Goal: Task Accomplishment & Management: Complete application form

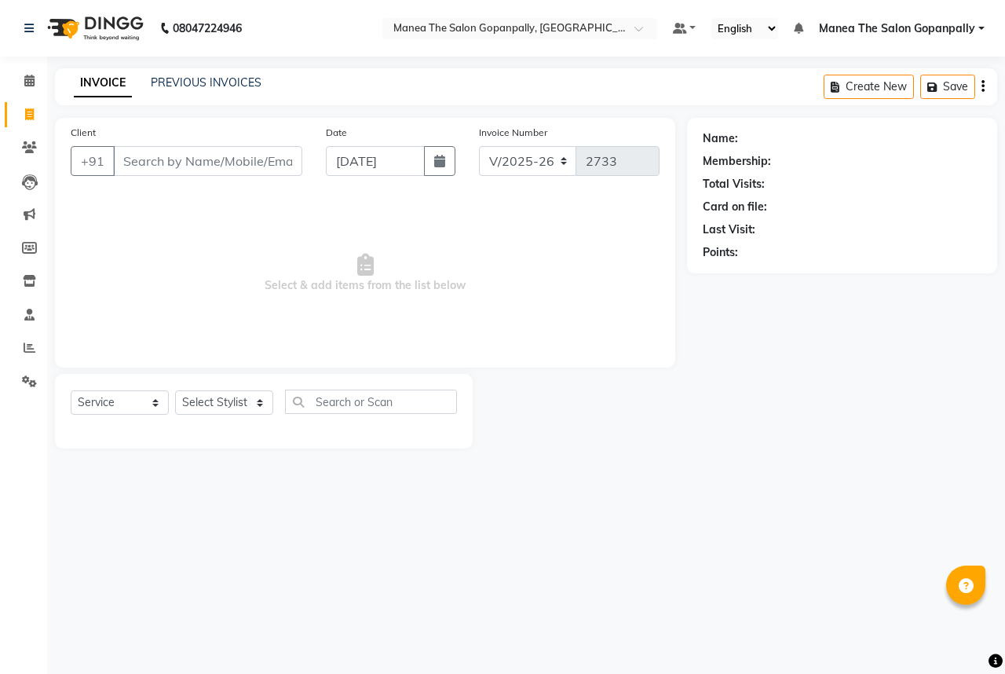
select select "7027"
select select "service"
click at [168, 82] on link "PREVIOUS INVOICES" at bounding box center [206, 82] width 111 height 14
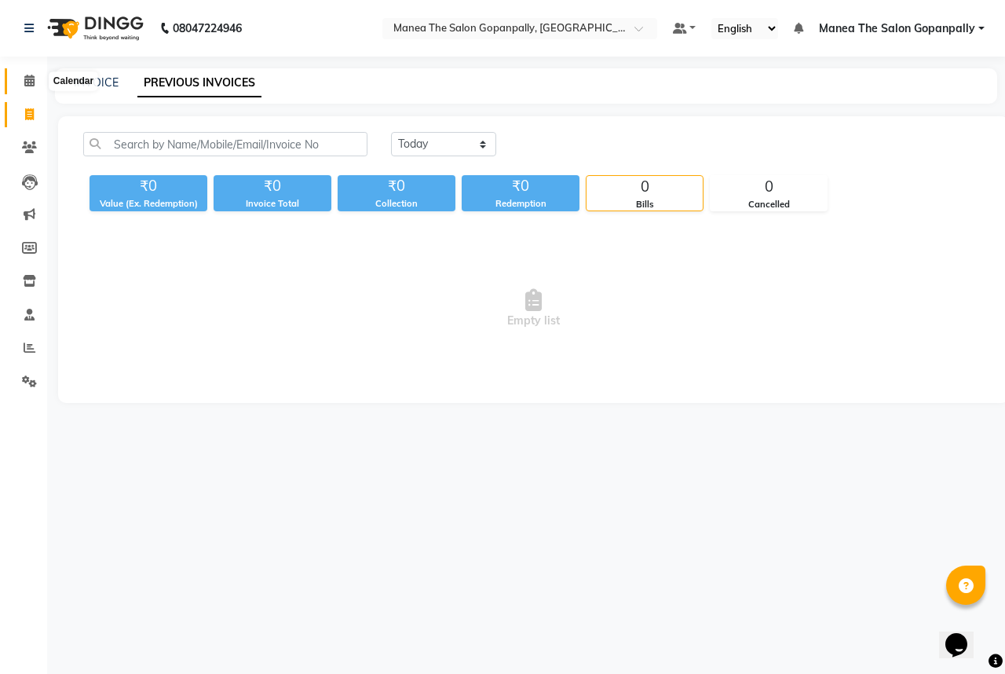
click at [35, 82] on span at bounding box center [29, 81] width 27 height 18
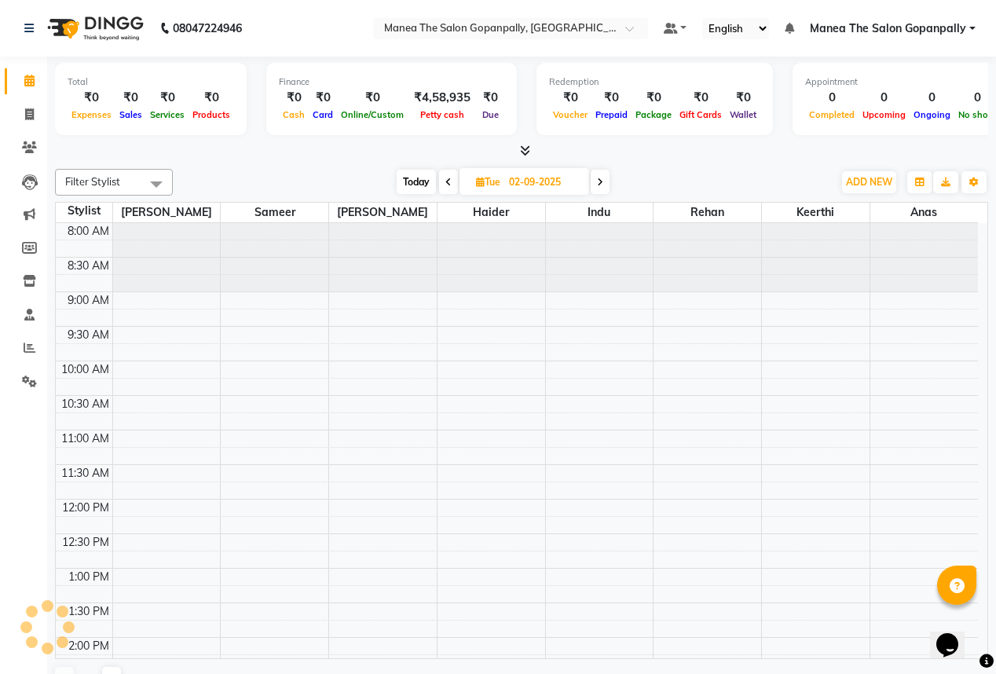
scroll to position [207, 0]
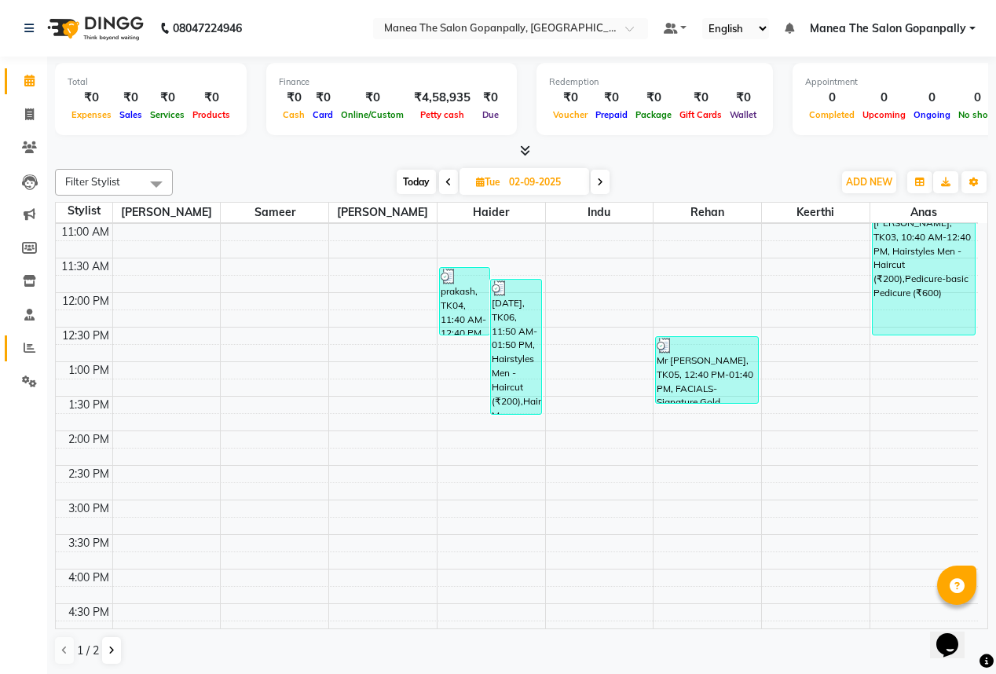
click at [24, 342] on icon at bounding box center [30, 348] width 12 height 12
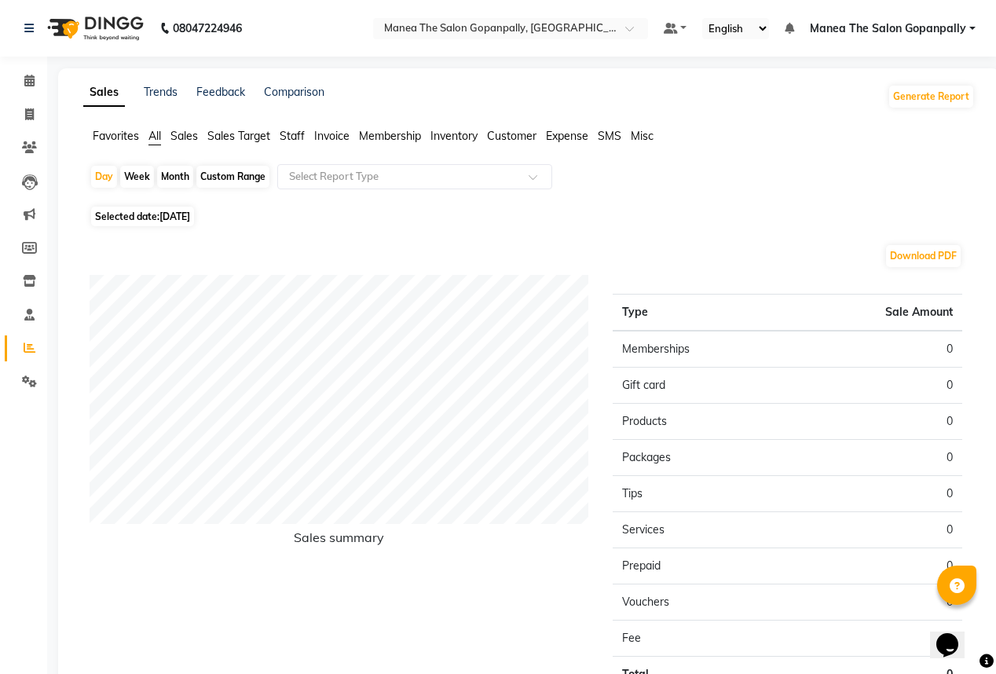
click at [177, 214] on span "[DATE]" at bounding box center [174, 216] width 31 height 12
select select "9"
select select "2025"
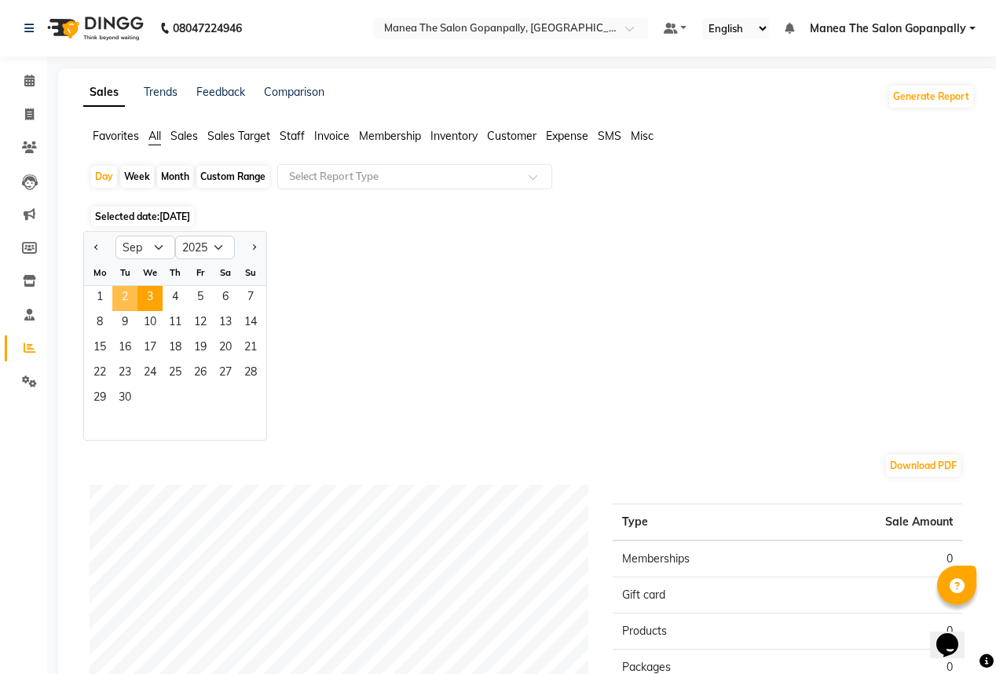
click at [121, 296] on span "2" at bounding box center [124, 298] width 25 height 25
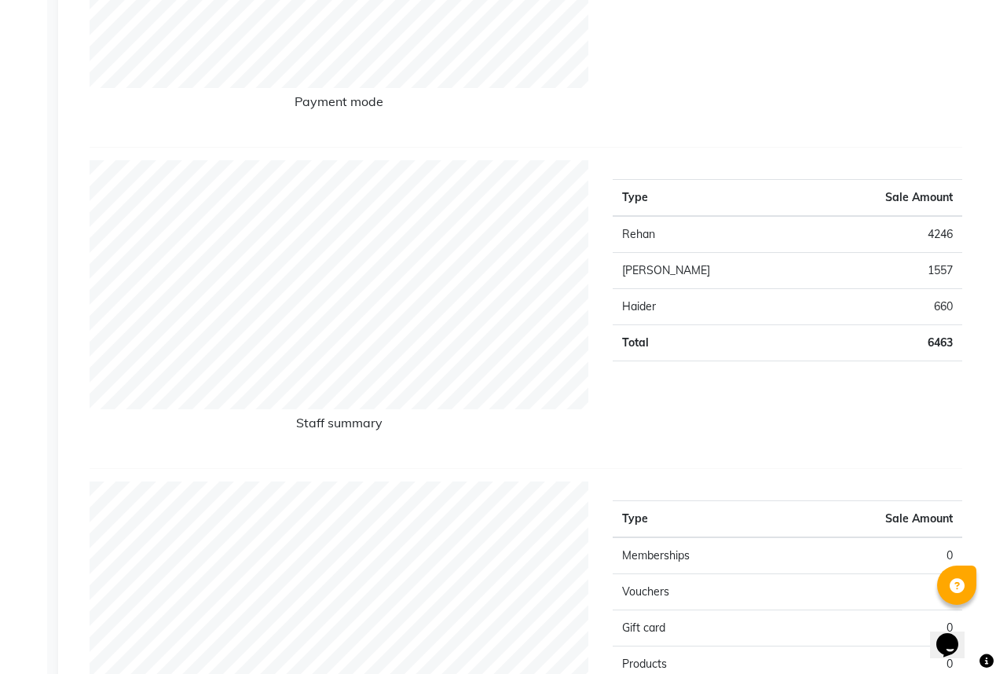
scroll to position [503, 0]
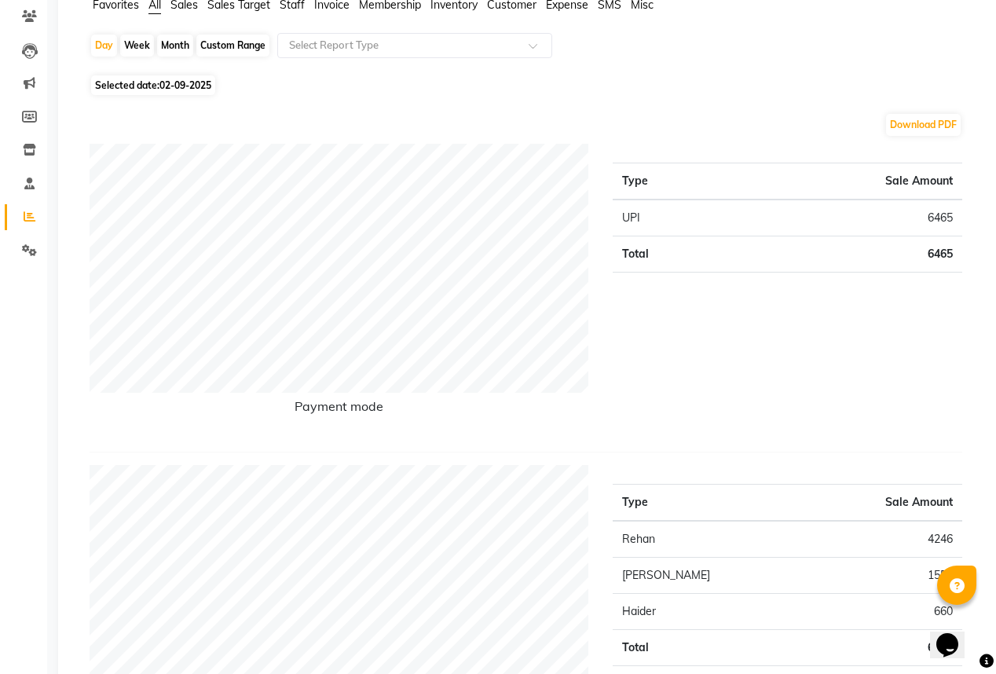
scroll to position [126, 0]
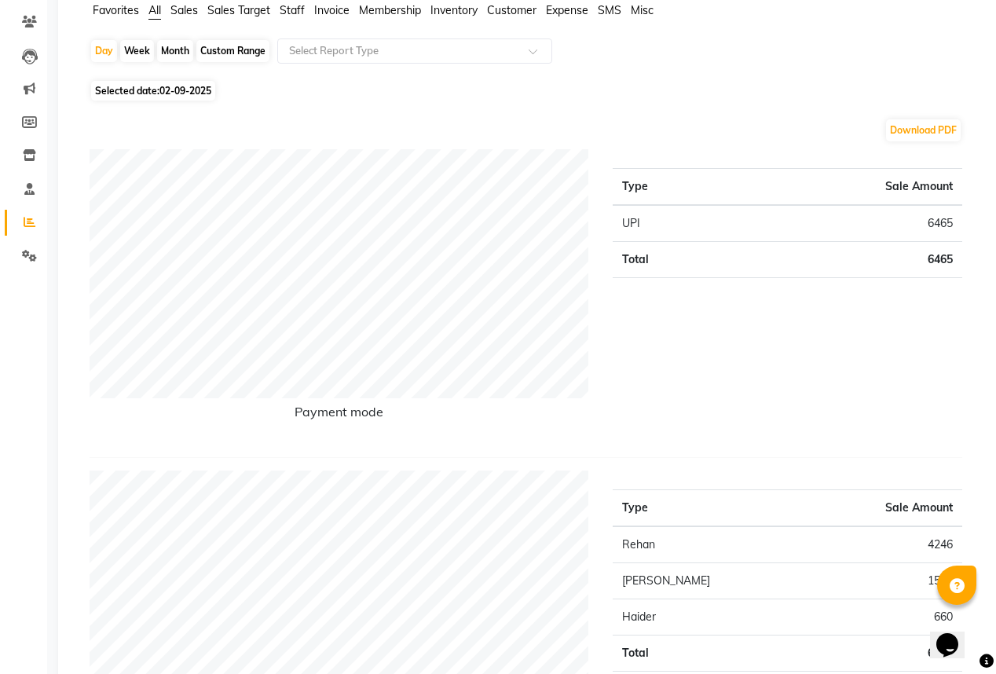
click at [186, 90] on span "02-09-2025" at bounding box center [185, 91] width 52 height 12
select select "9"
select select "2025"
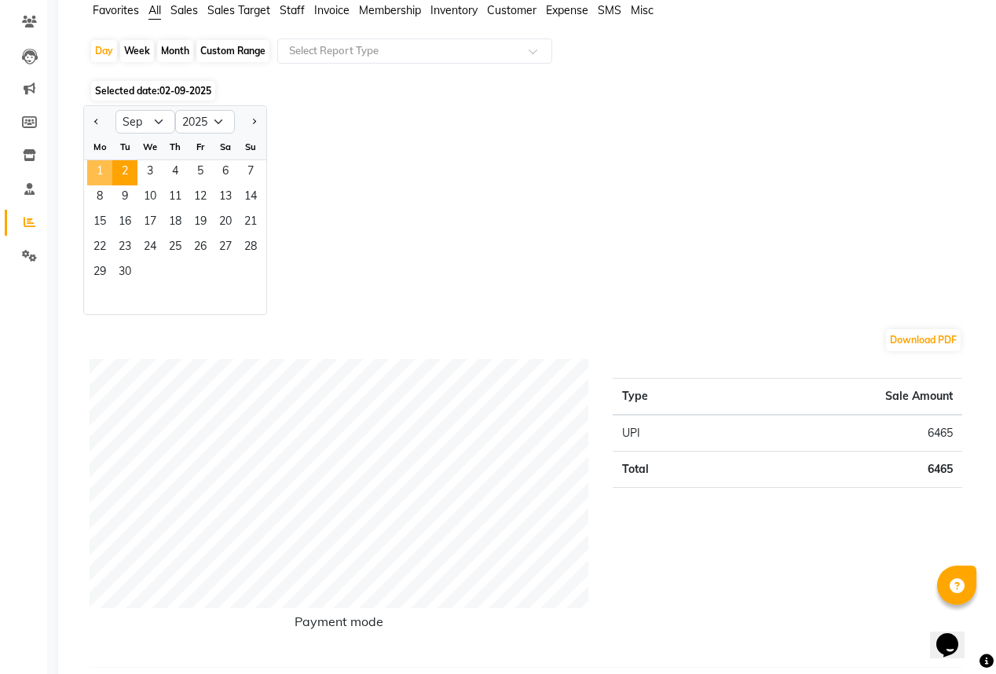
click at [101, 175] on span "1" at bounding box center [99, 172] width 25 height 25
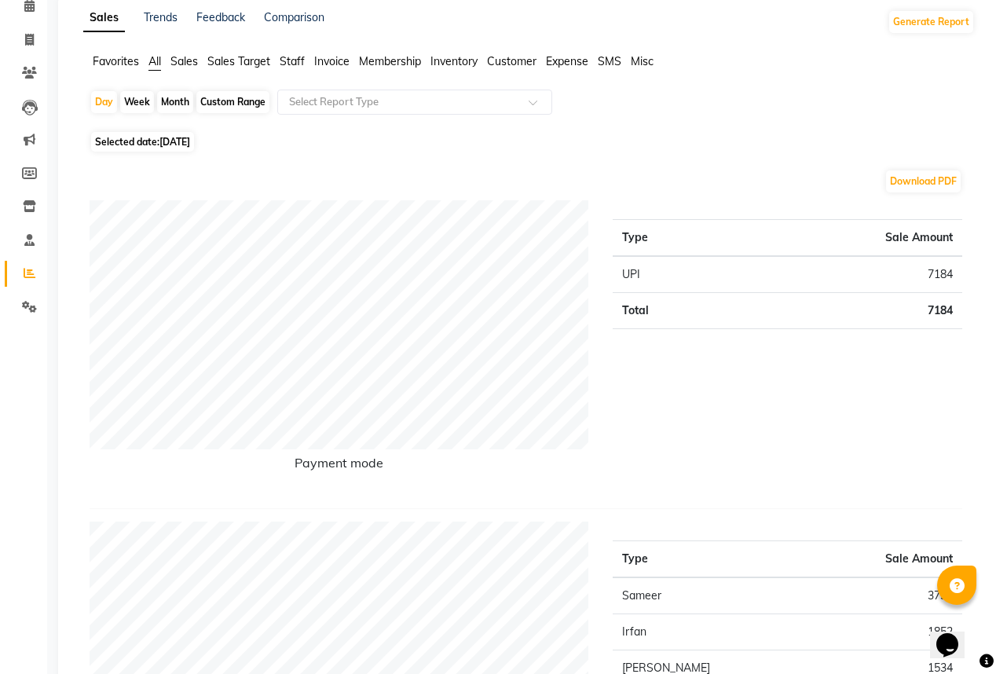
scroll to position [0, 0]
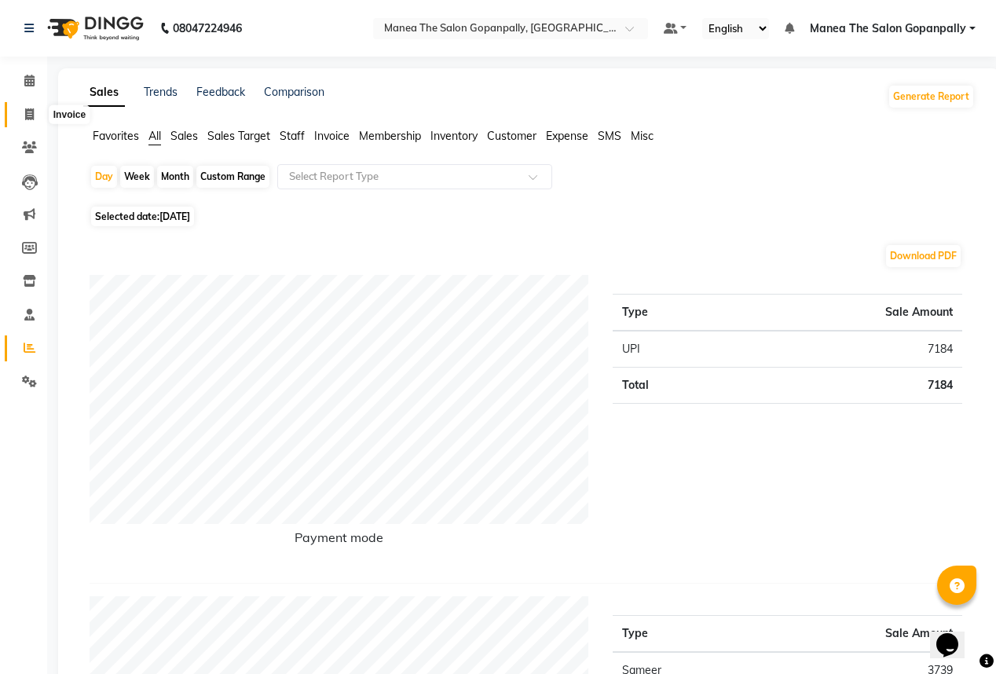
click at [25, 110] on icon at bounding box center [29, 114] width 9 height 12
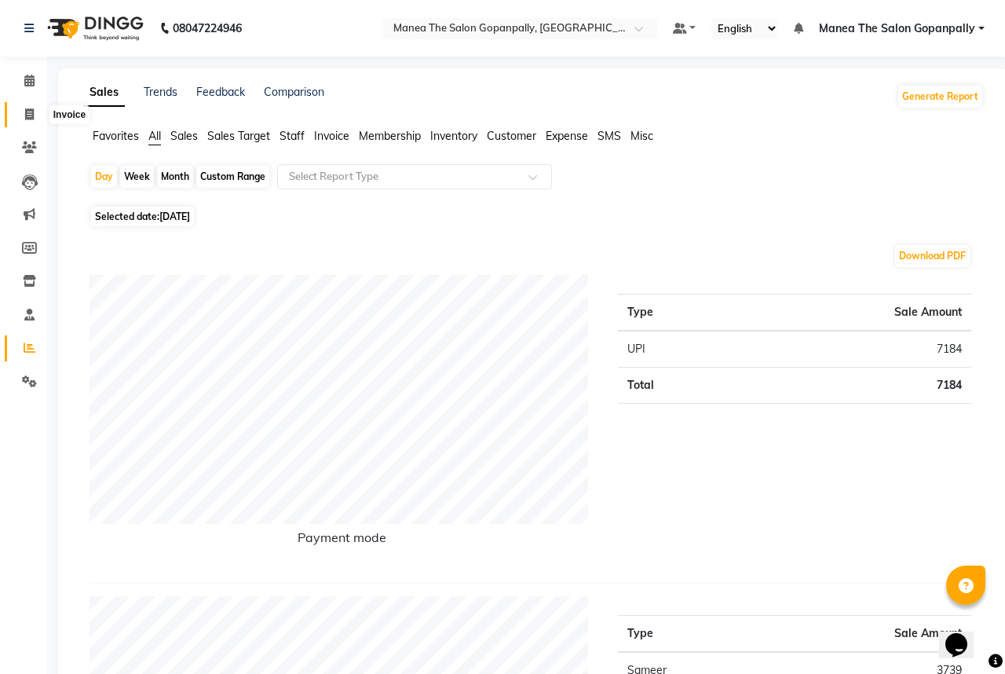
select select "7027"
select select "service"
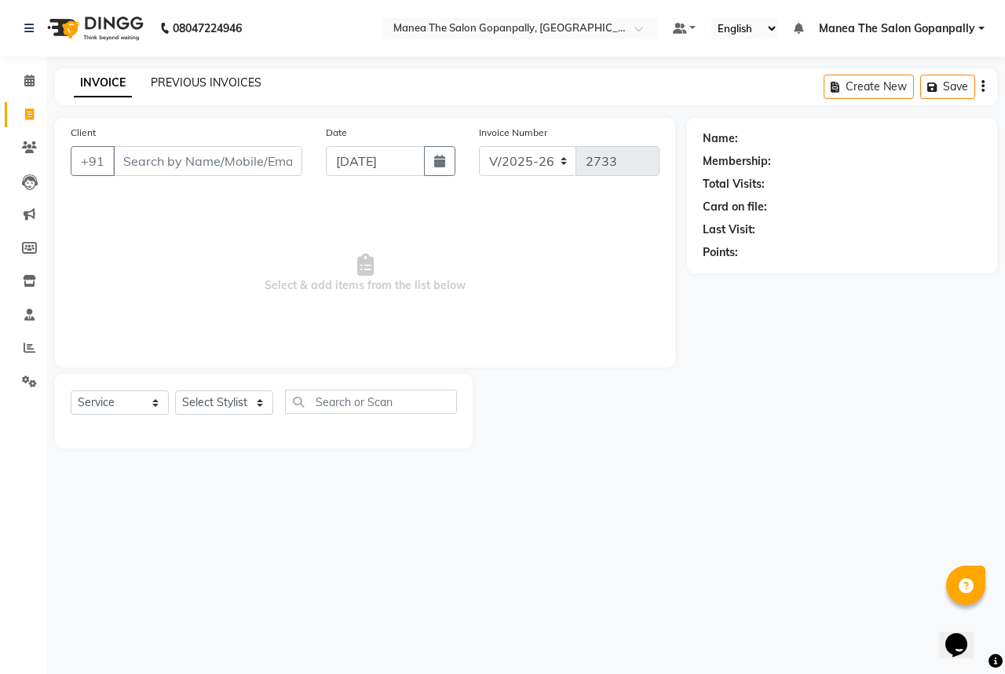
click at [162, 79] on link "PREVIOUS INVOICES" at bounding box center [206, 82] width 111 height 14
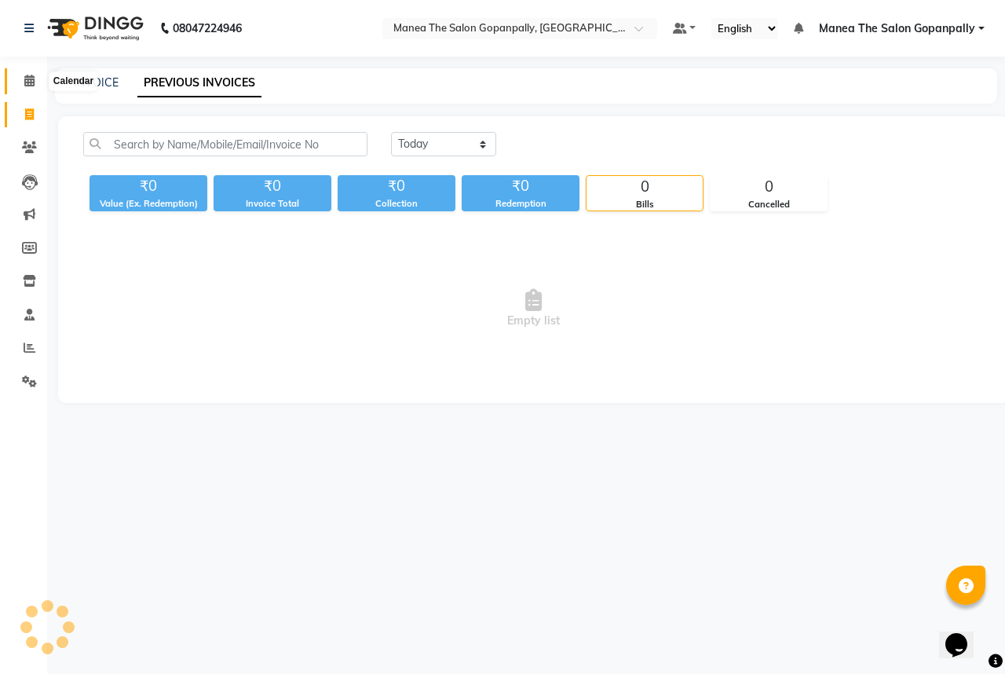
click at [35, 85] on span at bounding box center [29, 81] width 27 height 18
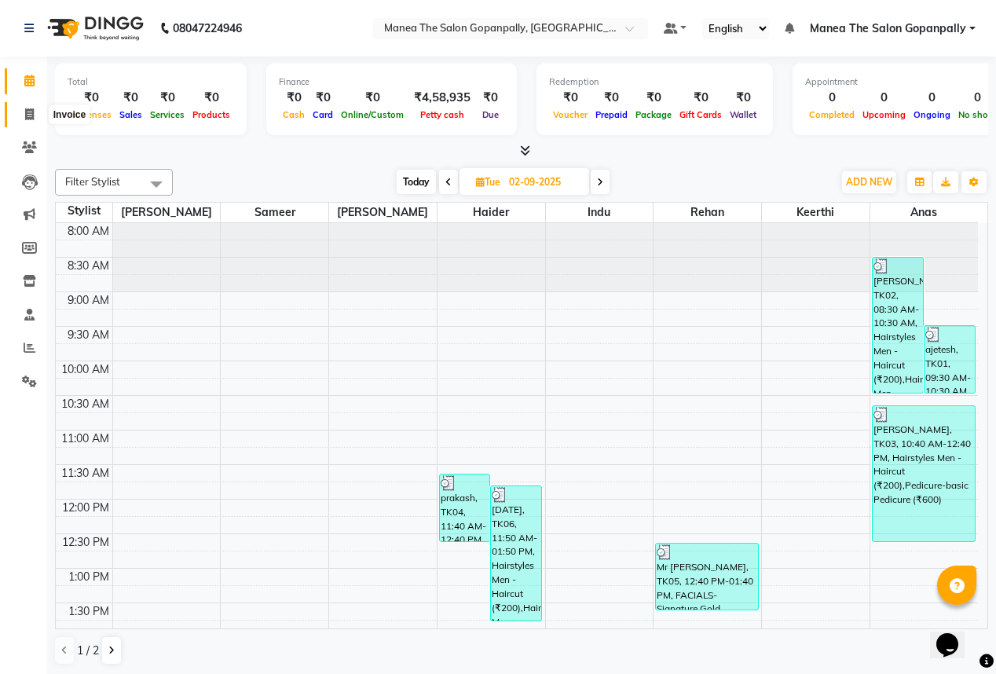
click at [25, 115] on icon at bounding box center [29, 114] width 9 height 12
select select "7027"
select select "service"
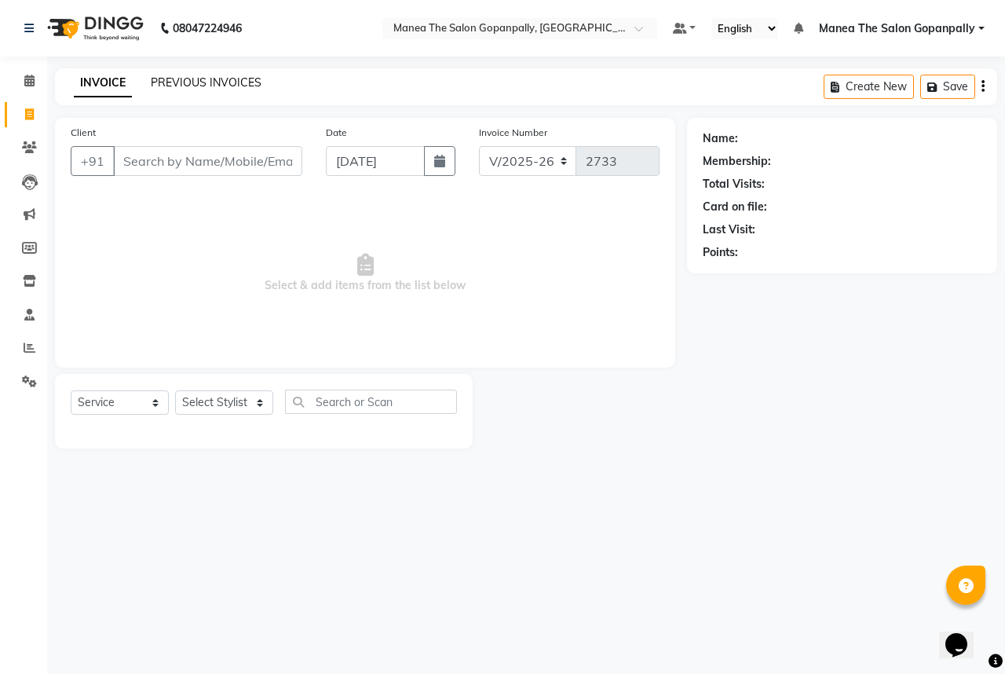
click at [222, 78] on link "PREVIOUS INVOICES" at bounding box center [206, 82] width 111 height 14
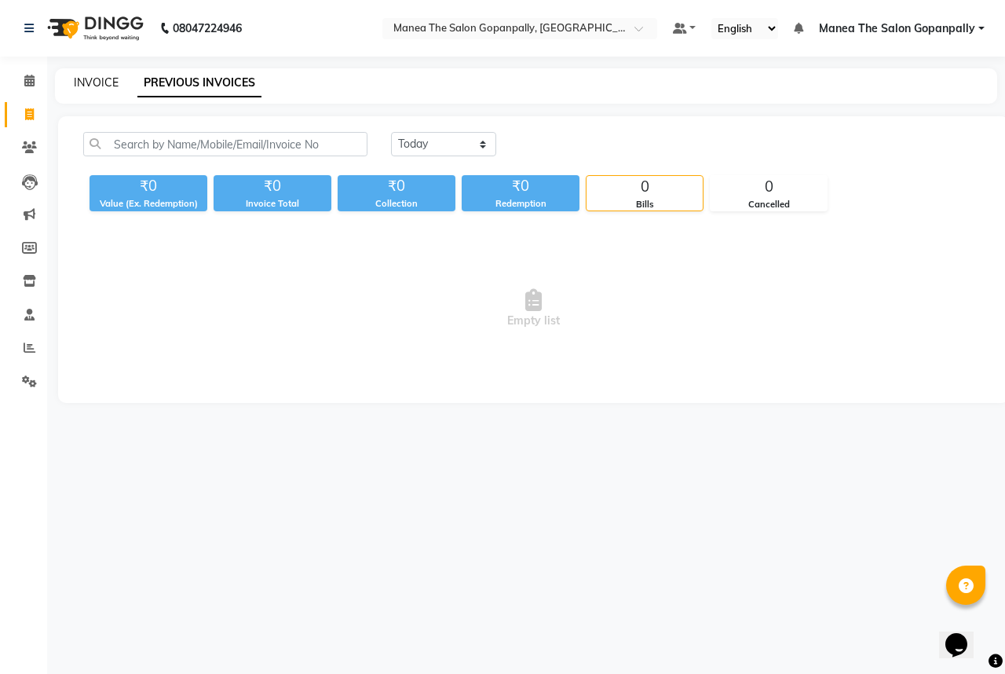
click at [101, 86] on link "INVOICE" at bounding box center [96, 82] width 45 height 14
select select "7027"
select select "service"
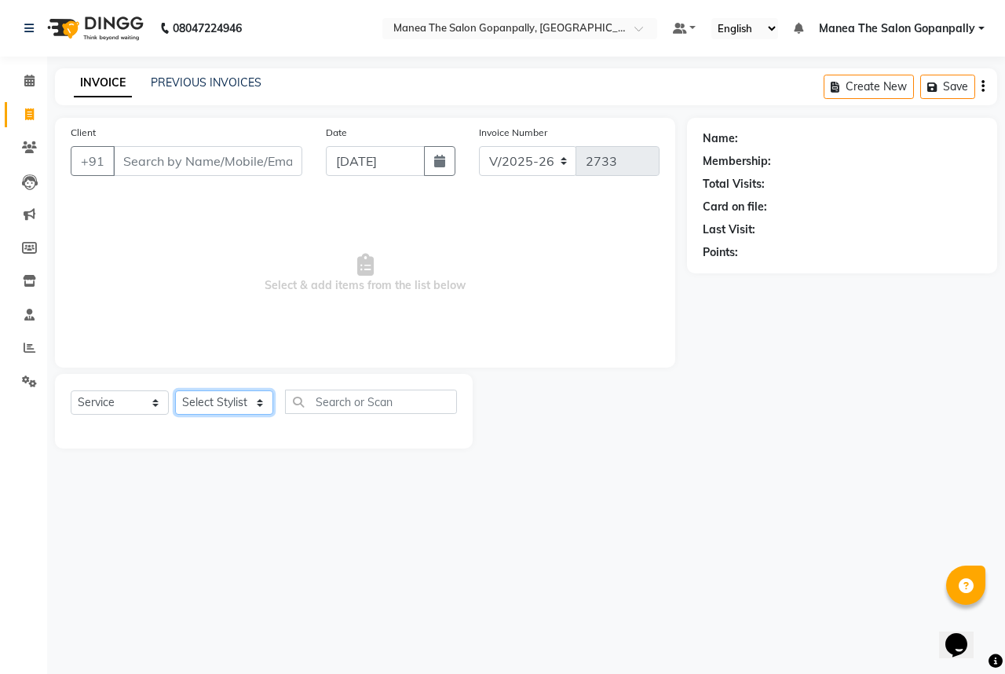
click at [239, 404] on select "Select Stylist anas [PERSON_NAME] [PERSON_NAME] [PERSON_NAME] sameer [PERSON_NA…" at bounding box center [224, 402] width 98 height 24
select select "90389"
click at [175, 391] on select "Select Stylist anas [PERSON_NAME] [PERSON_NAME] [PERSON_NAME] sameer [PERSON_NA…" at bounding box center [224, 402] width 98 height 24
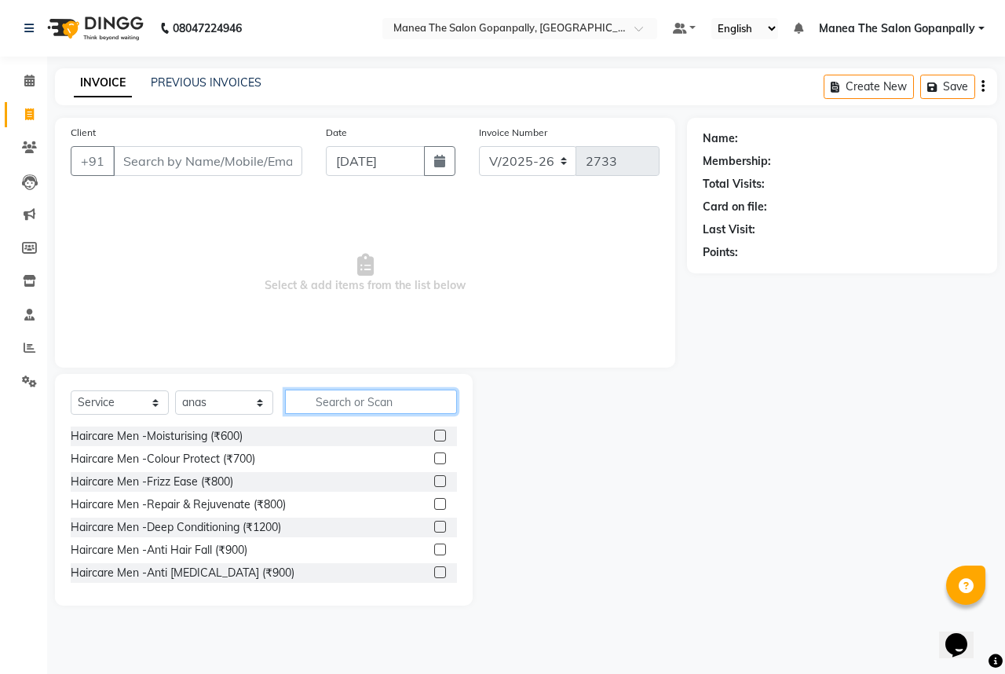
click at [346, 410] on input "text" at bounding box center [371, 402] width 172 height 24
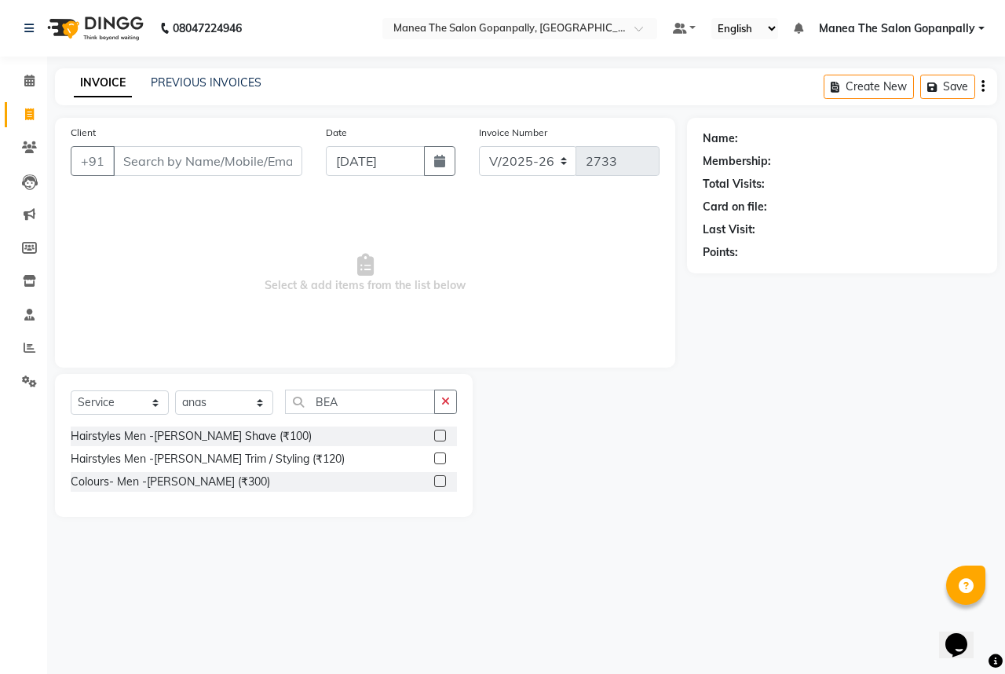
drag, startPoint x: 436, startPoint y: 457, endPoint x: 408, endPoint y: 446, distance: 29.6
click at [430, 456] on div "Hairstyles Men -[PERSON_NAME] Trim / Styling (₹120)" at bounding box center [264, 459] width 386 height 20
click at [386, 417] on div "Select Service Product Membership Package Voucher Prepaid Gift Card Select Styl…" at bounding box center [264, 408] width 386 height 37
click at [380, 404] on input "BEA" at bounding box center [360, 402] width 150 height 24
type input "B"
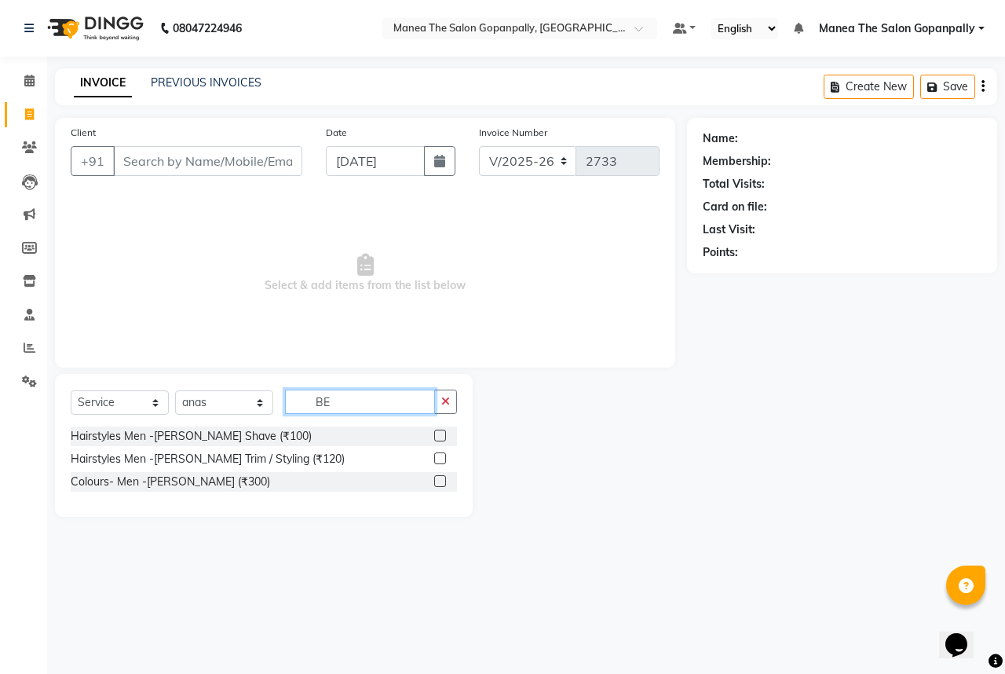
type input "BEA"
click at [440, 481] on label at bounding box center [440, 481] width 12 height 12
click at [440, 481] on input "checkbox" at bounding box center [439, 482] width 10 height 10
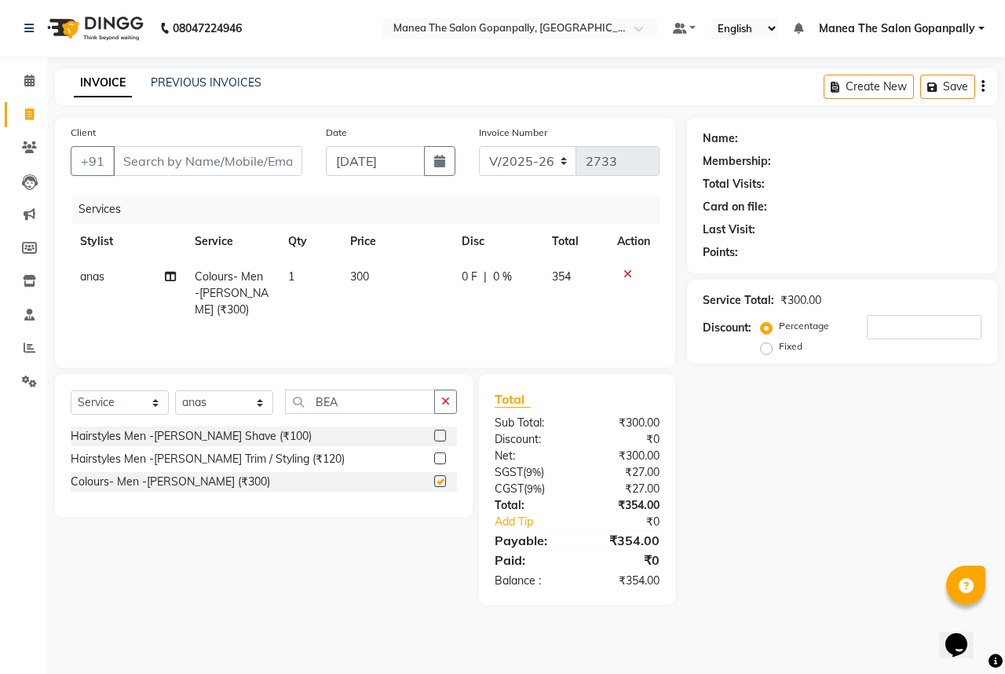
checkbox input "false"
click at [440, 459] on label at bounding box center [440, 458] width 12 height 12
click at [440, 459] on input "checkbox" at bounding box center [439, 459] width 10 height 10
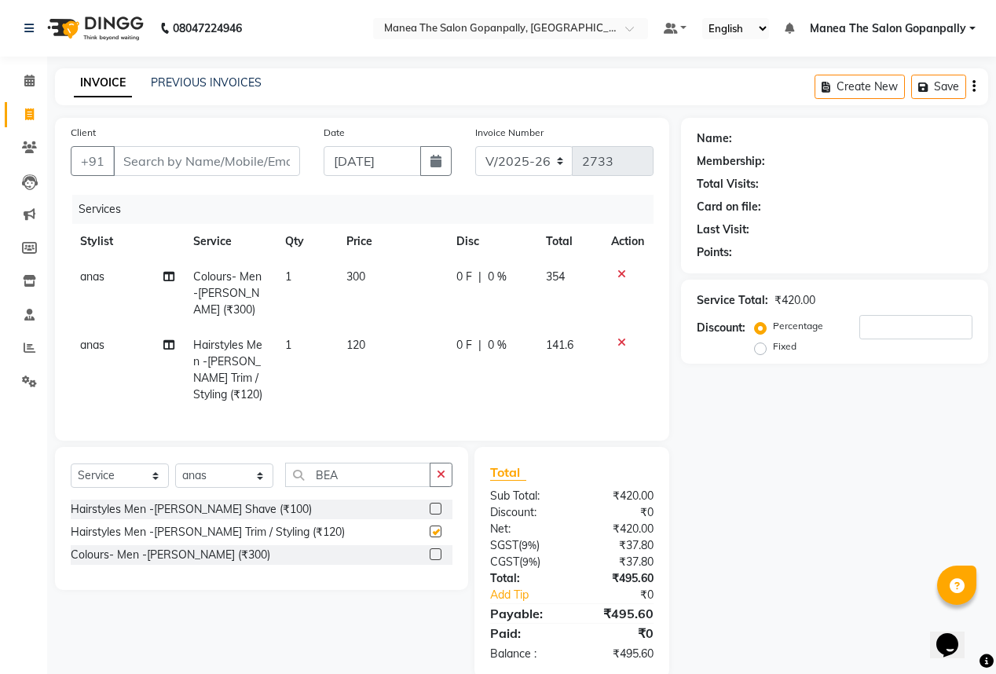
checkbox input "false"
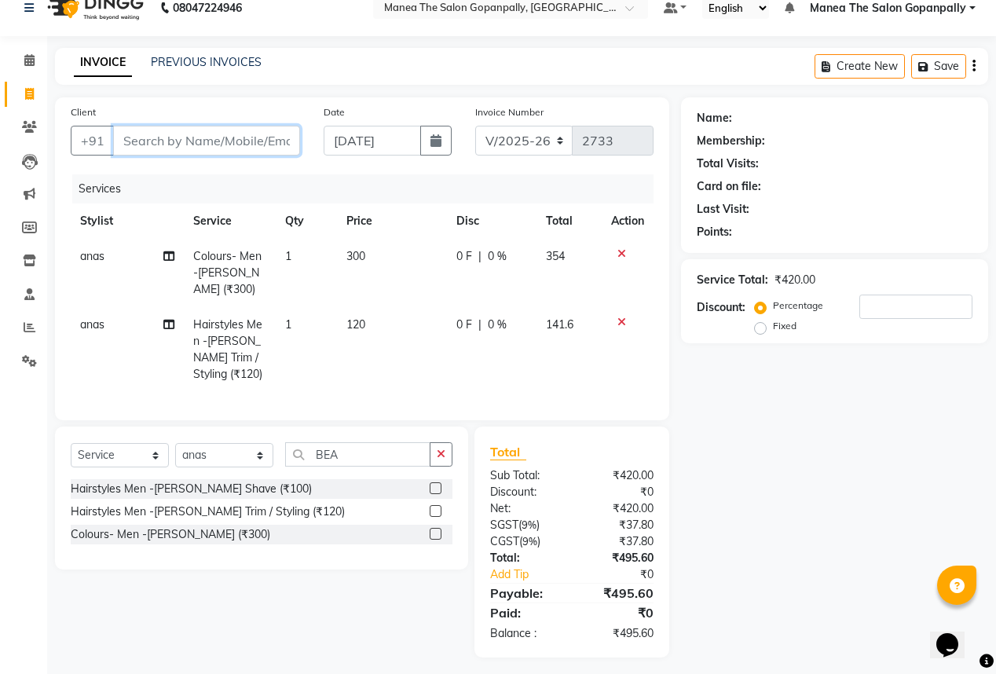
click at [257, 145] on input "Client" at bounding box center [206, 141] width 187 height 30
type input "7"
type input "0"
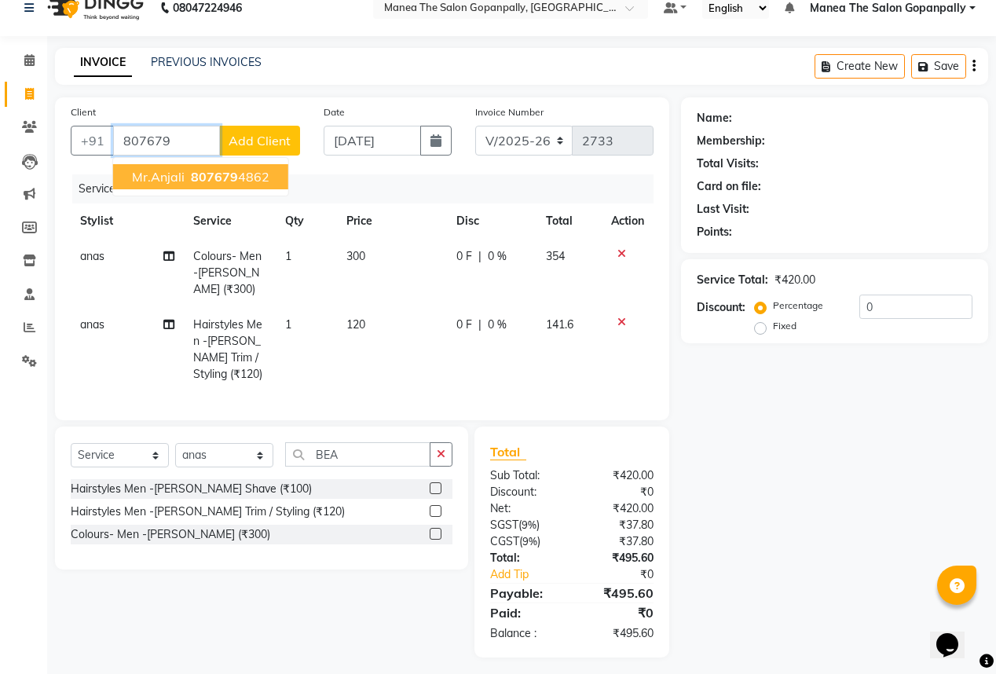
click at [258, 173] on ngb-highlight "807679 4862" at bounding box center [229, 177] width 82 height 16
type input "8076794862"
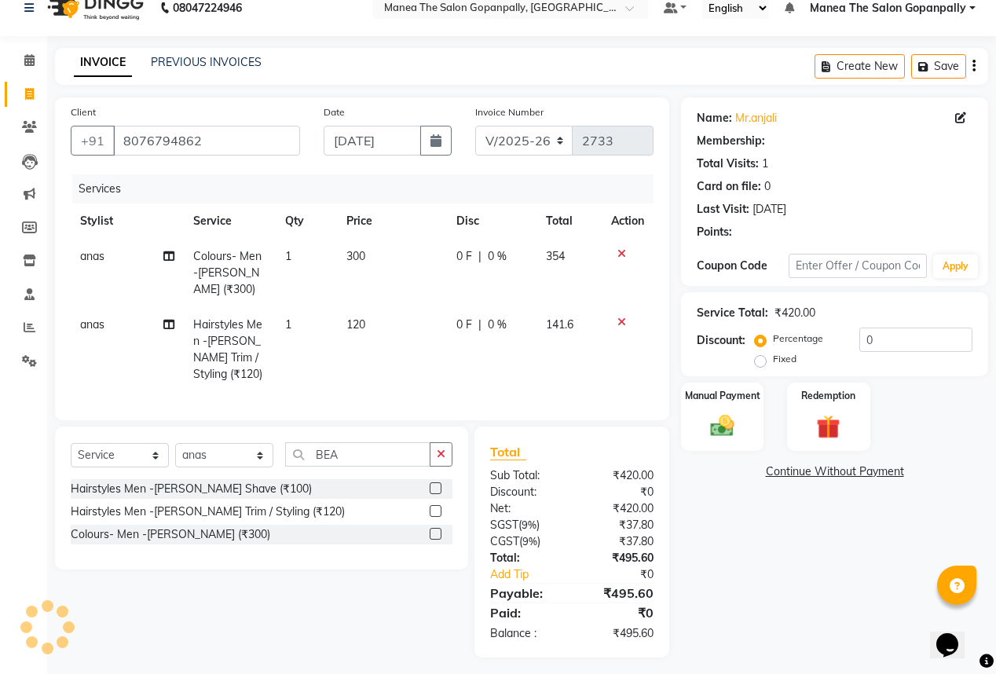
type input "20"
select select "1: Object"
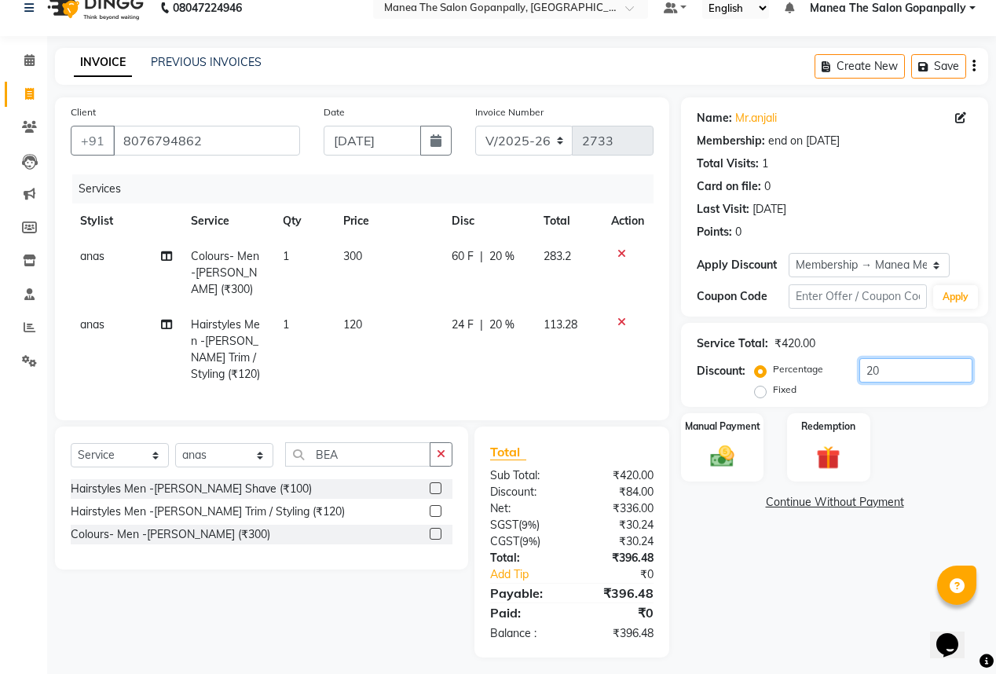
click at [908, 370] on input "20" at bounding box center [915, 370] width 113 height 24
type input "2"
click at [363, 317] on span "120" at bounding box center [355, 324] width 19 height 14
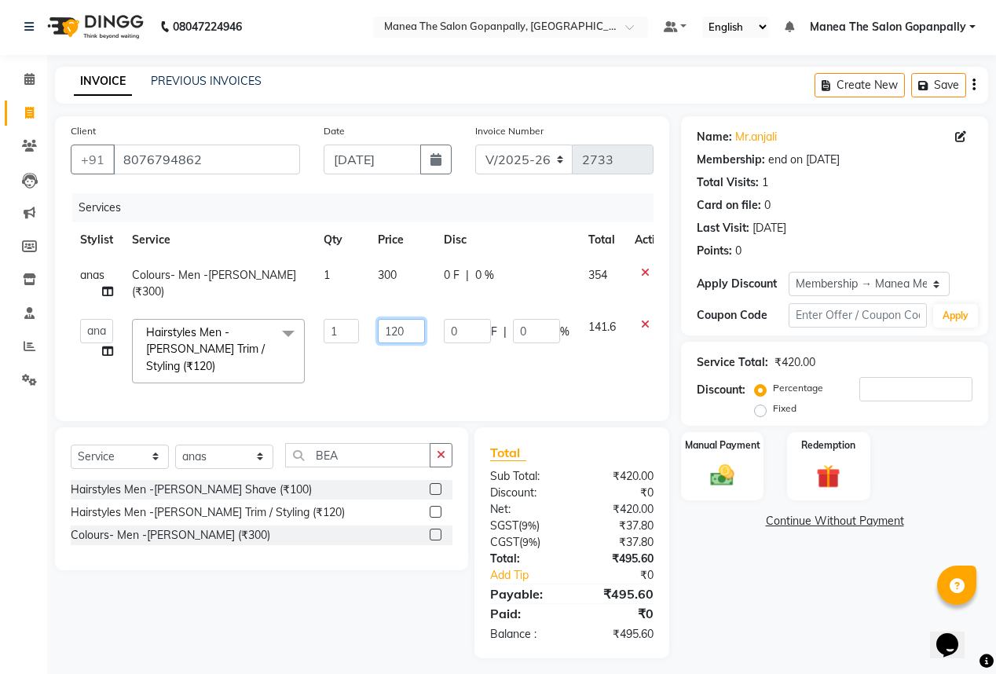
click at [396, 333] on input "120" at bounding box center [401, 331] width 47 height 24
type input "150"
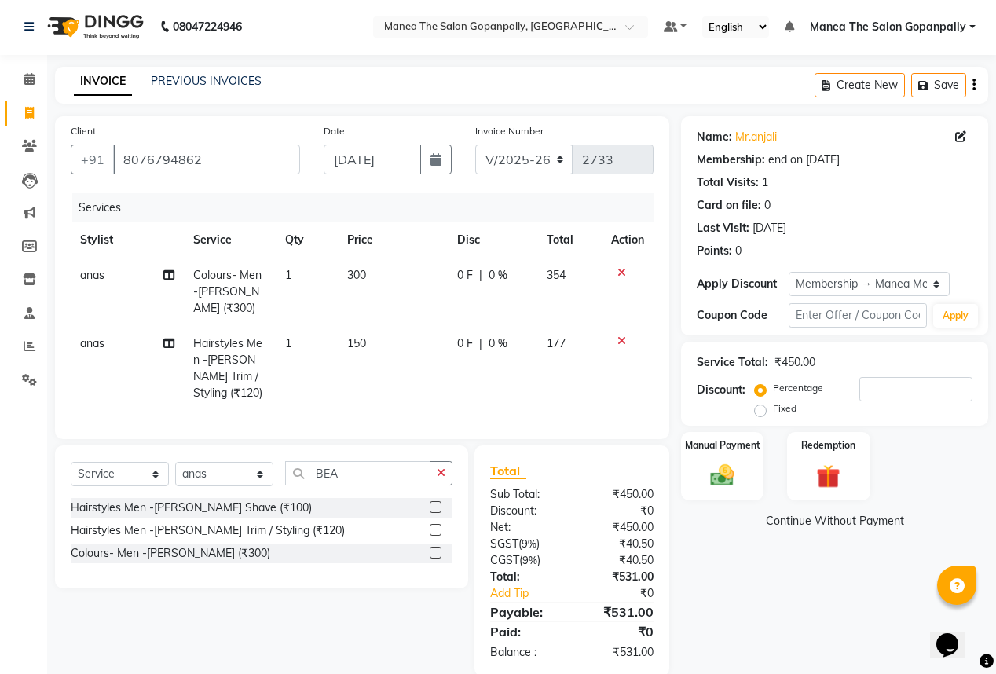
click at [826, 601] on div "Name: Mr.anjali Membership: end on [DATE] Total Visits: 1 Card on file: 0 Last …" at bounding box center [840, 396] width 319 height 560
click at [932, 397] on input "number" at bounding box center [915, 389] width 113 height 24
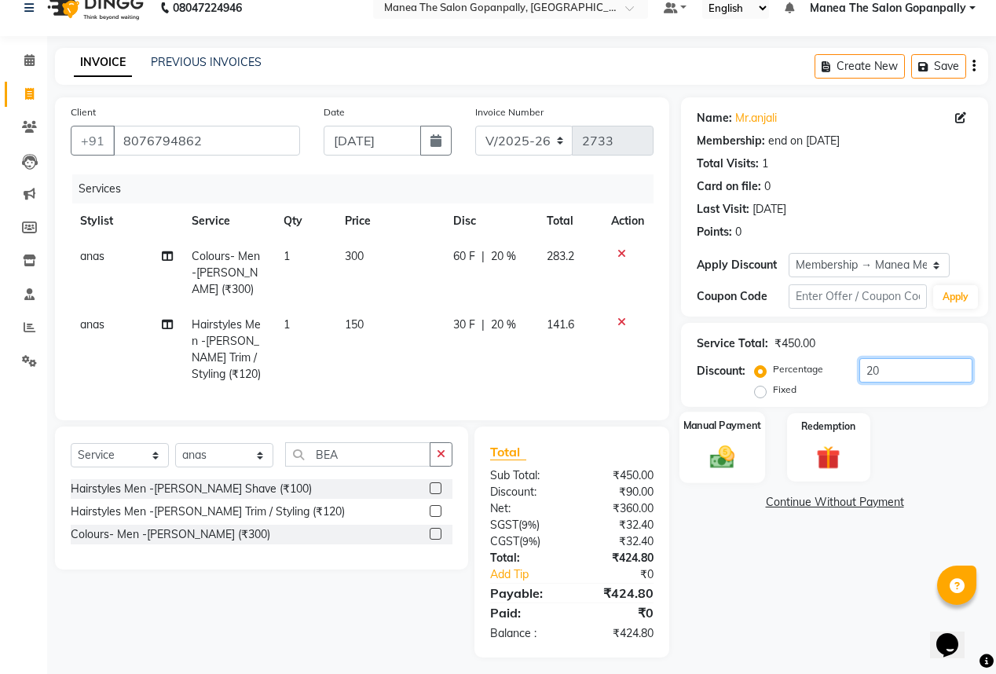
type input "20"
click at [726, 471] on div "Manual Payment" at bounding box center [722, 447] width 86 height 71
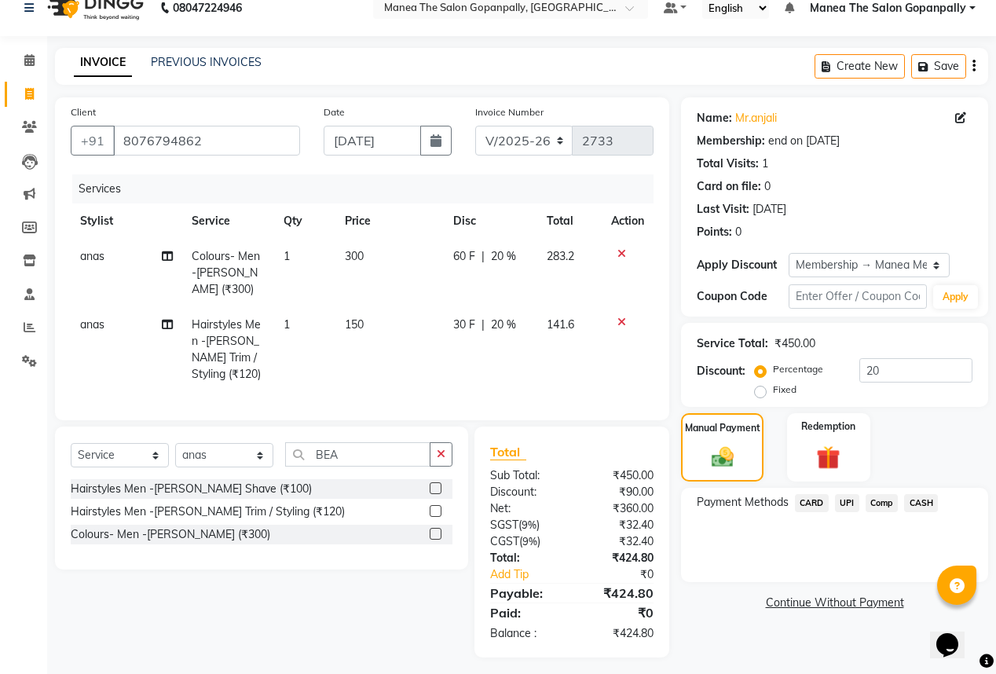
click at [850, 503] on span "UPI" at bounding box center [847, 503] width 24 height 18
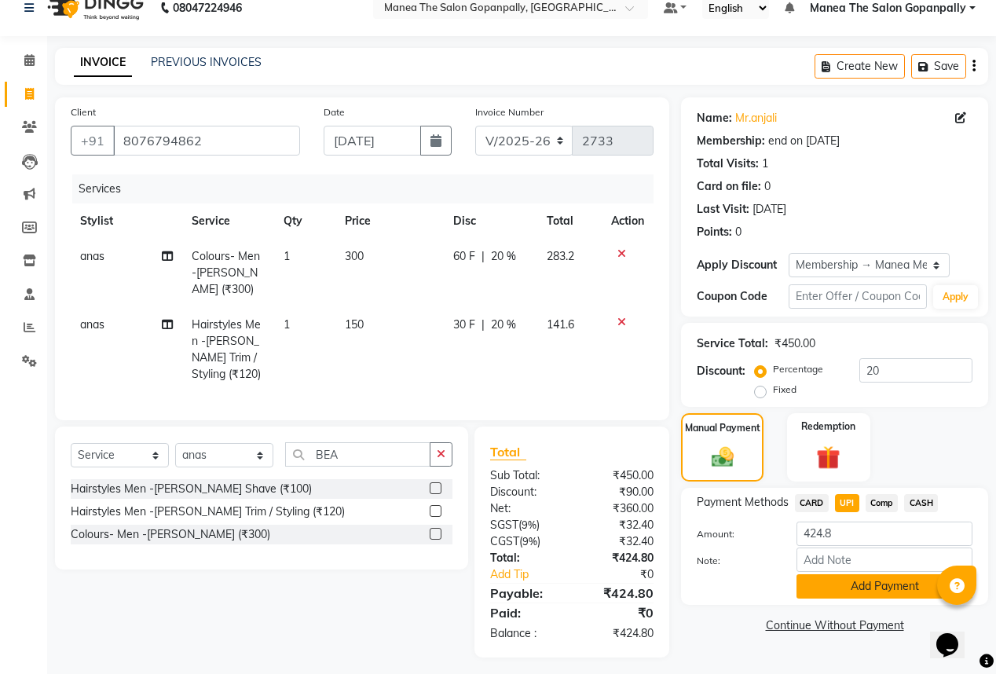
click at [865, 589] on button "Add Payment" at bounding box center [884, 586] width 176 height 24
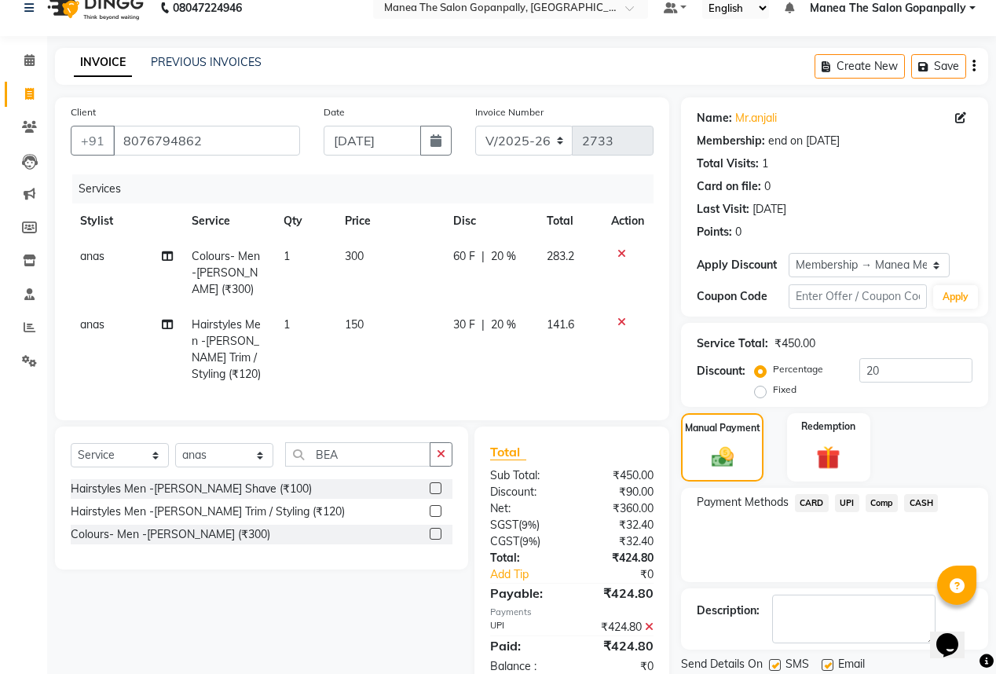
scroll to position [72, 0]
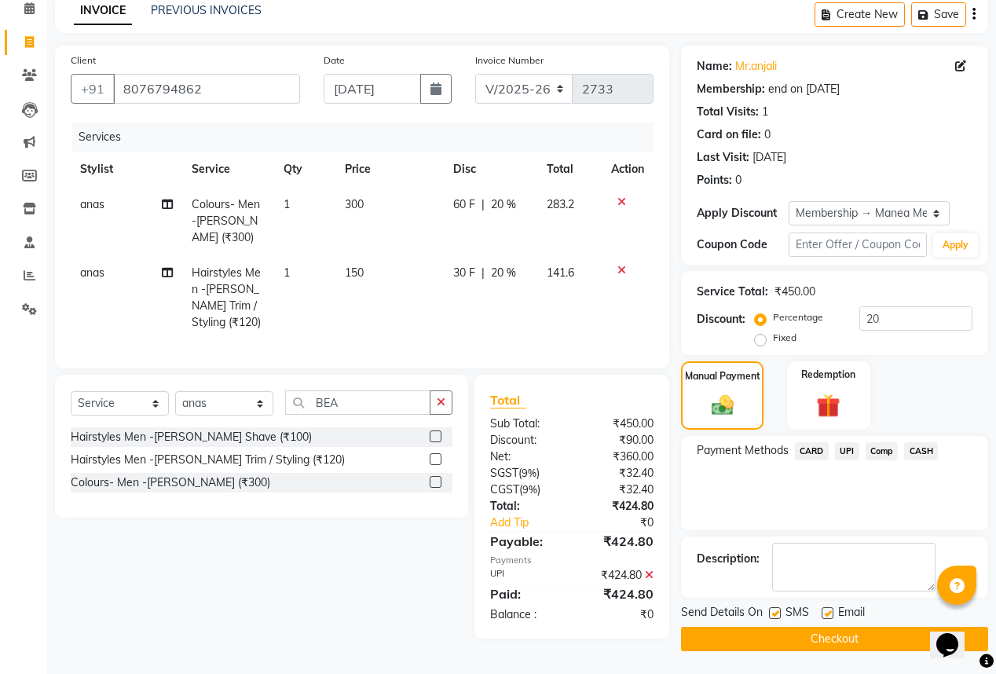
drag, startPoint x: 826, startPoint y: 613, endPoint x: 830, endPoint y: 628, distance: 15.4
click at [826, 613] on label at bounding box center [828, 613] width 12 height 12
click at [826, 613] on input "checkbox" at bounding box center [827, 614] width 10 height 10
checkbox input "false"
click at [832, 641] on button "Checkout" at bounding box center [834, 639] width 307 height 24
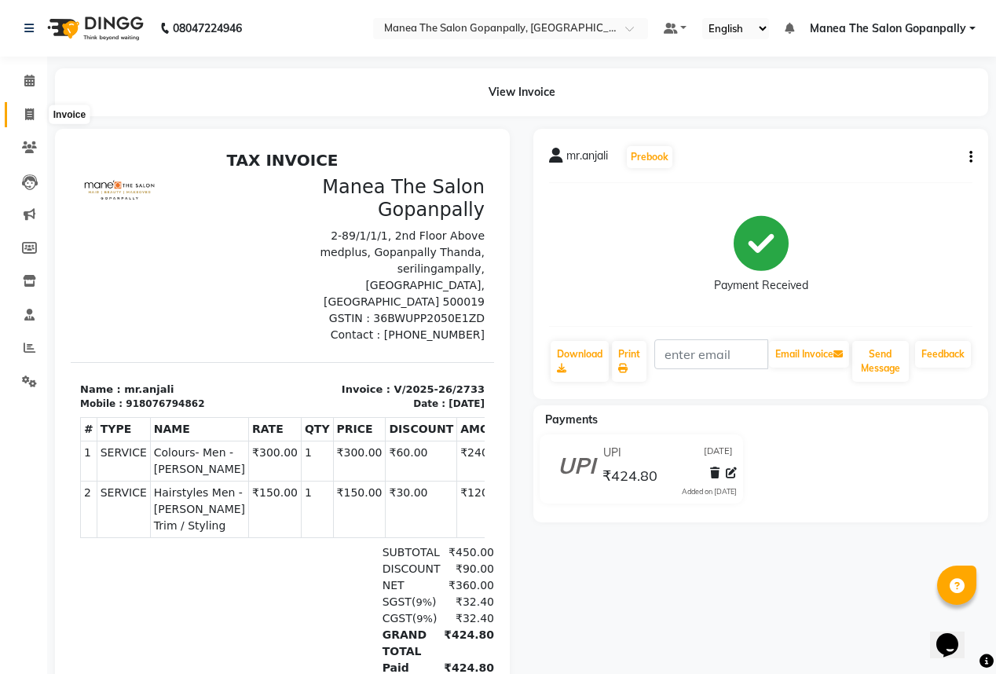
click at [31, 110] on icon at bounding box center [29, 114] width 9 height 12
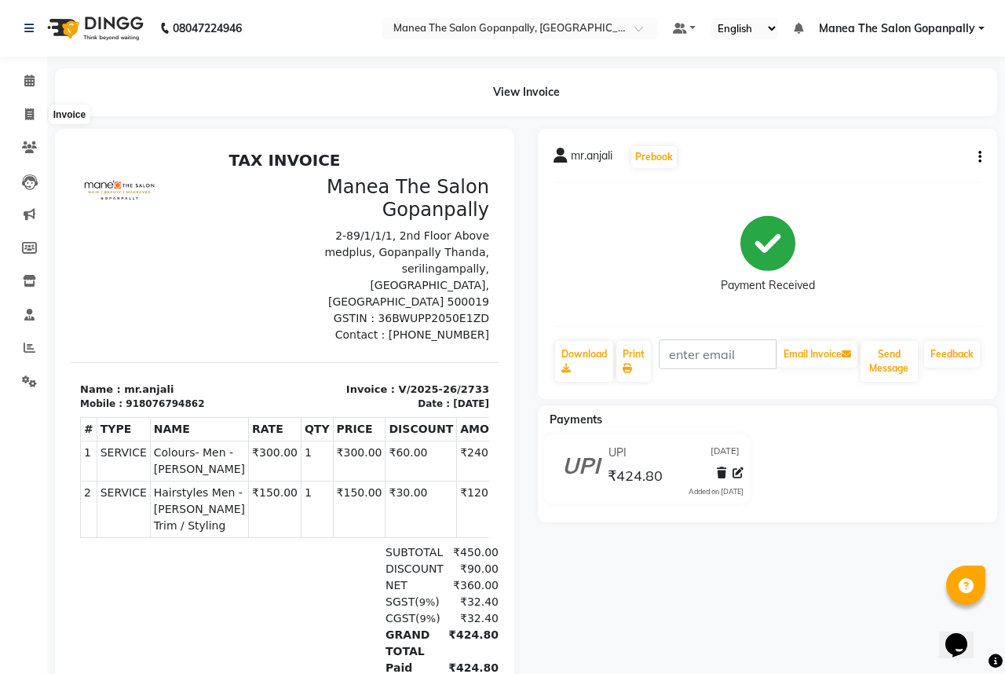
select select "7027"
select select "service"
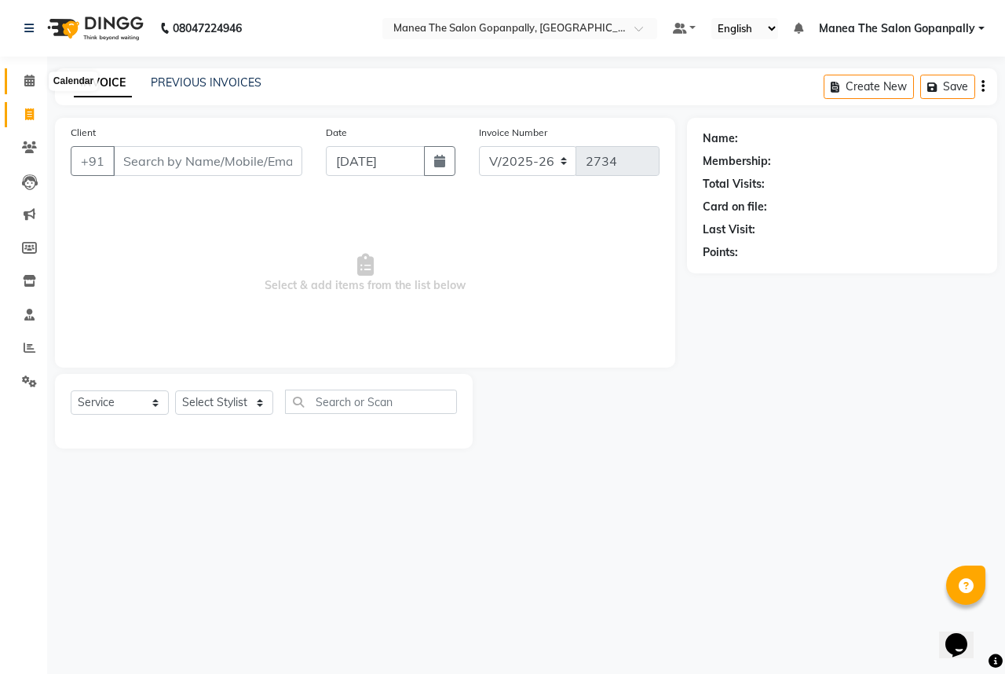
click at [27, 84] on icon at bounding box center [29, 81] width 10 height 12
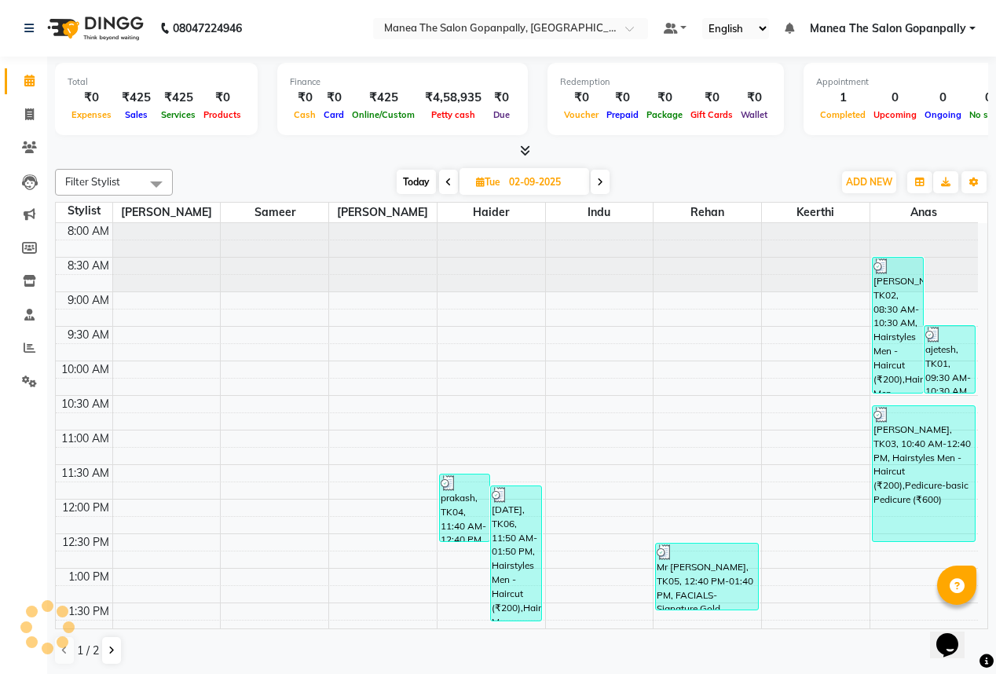
scroll to position [275, 0]
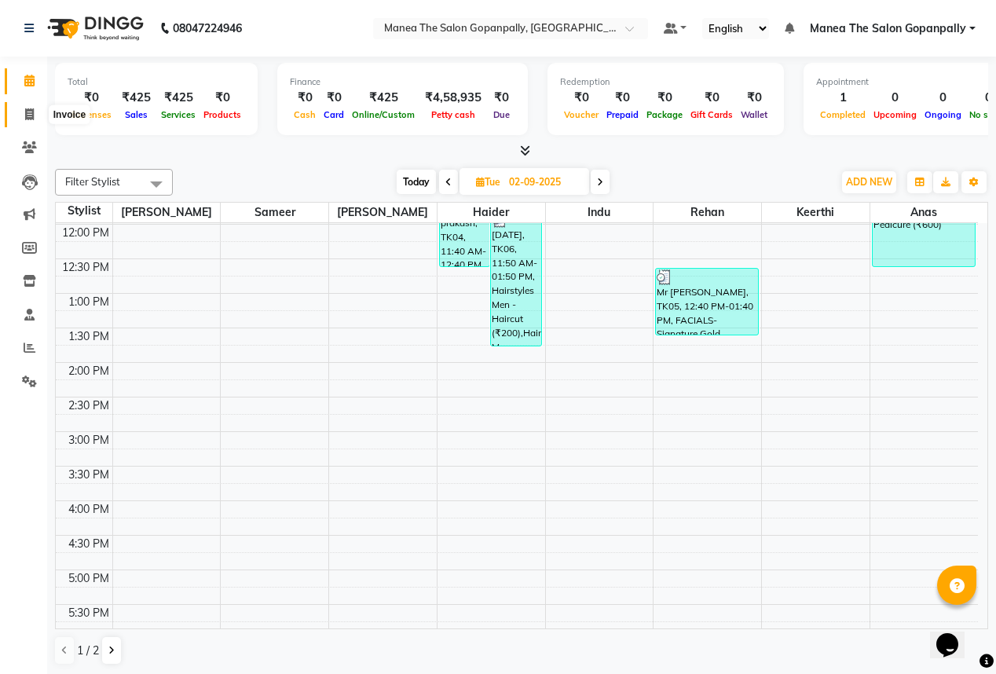
click at [31, 115] on icon at bounding box center [29, 114] width 9 height 12
select select "7027"
select select "service"
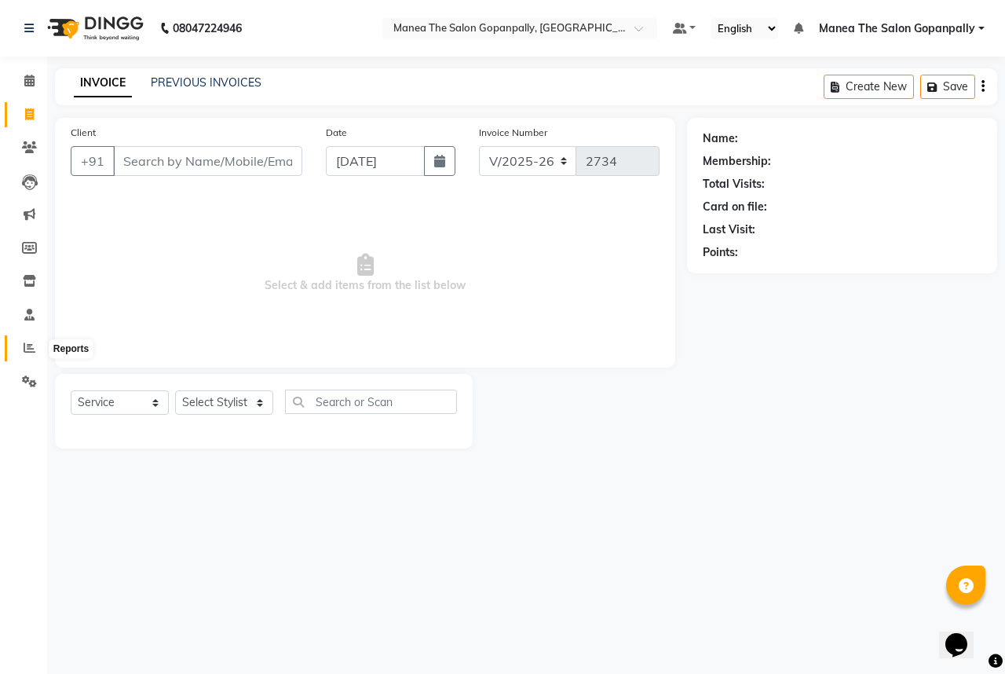
click at [28, 341] on span at bounding box center [29, 348] width 27 height 18
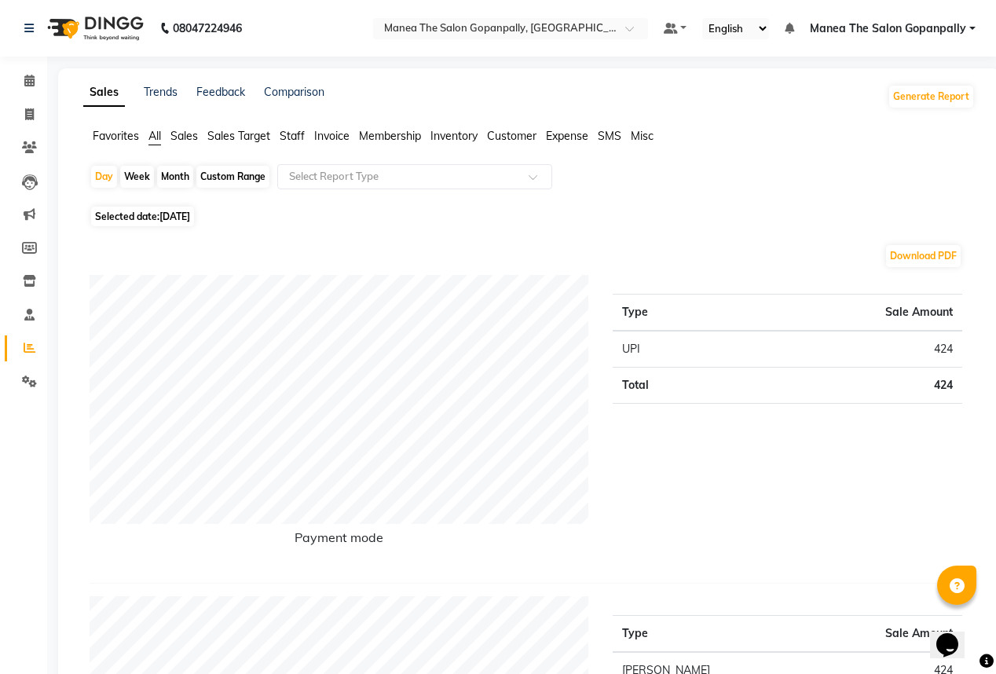
click at [185, 179] on div "Month" at bounding box center [175, 177] width 36 height 22
select select "9"
select select "2025"
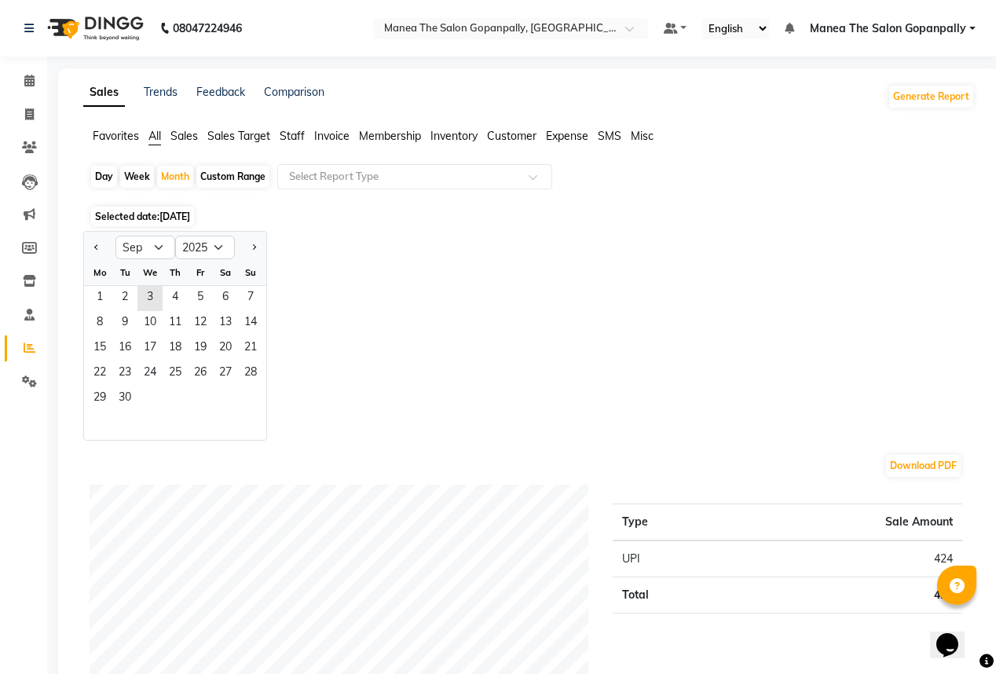
click at [141, 182] on div "Week" at bounding box center [137, 177] width 34 height 22
select select "9"
select select "2025"
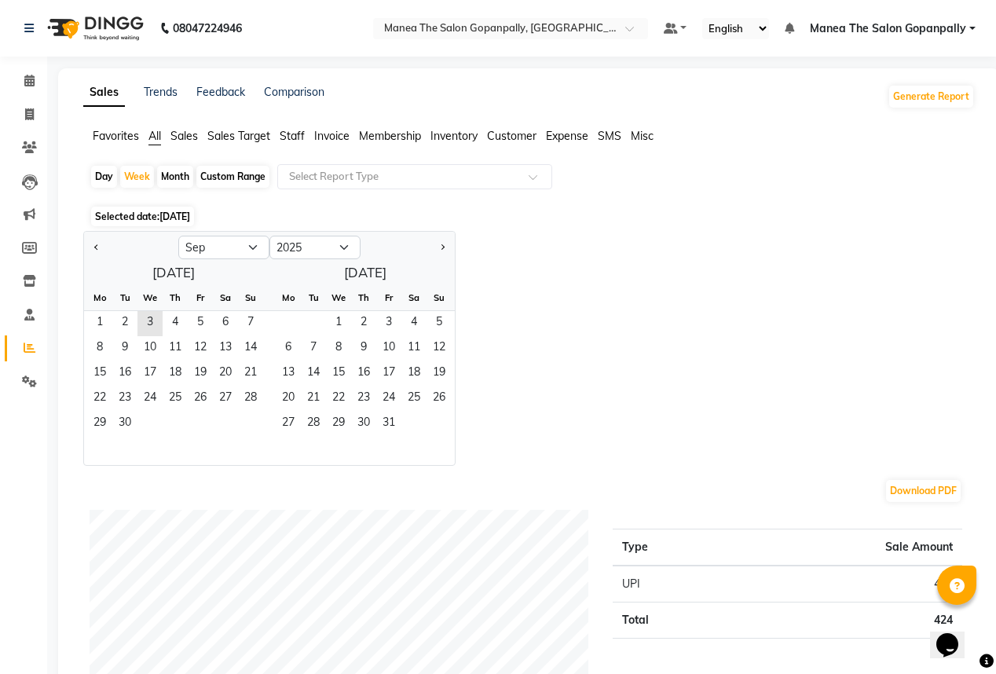
click at [104, 179] on div "Day" at bounding box center [104, 177] width 26 height 22
select select "9"
select select "2025"
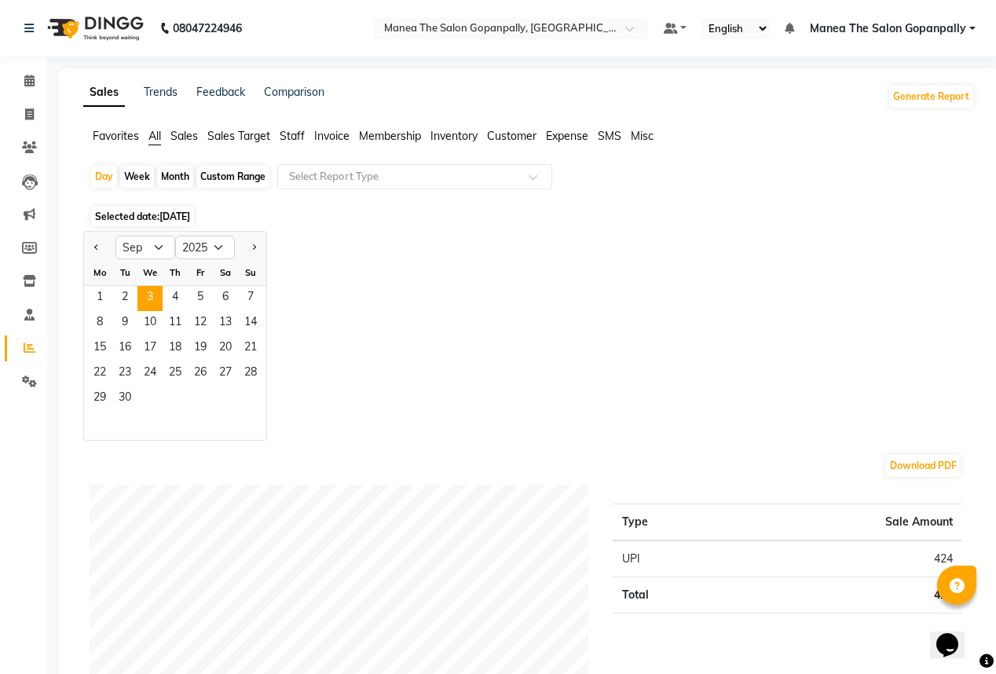
click at [177, 181] on div "Month" at bounding box center [175, 177] width 36 height 22
select select "9"
select select "2025"
click at [104, 170] on div "Day" at bounding box center [104, 177] width 26 height 22
select select "9"
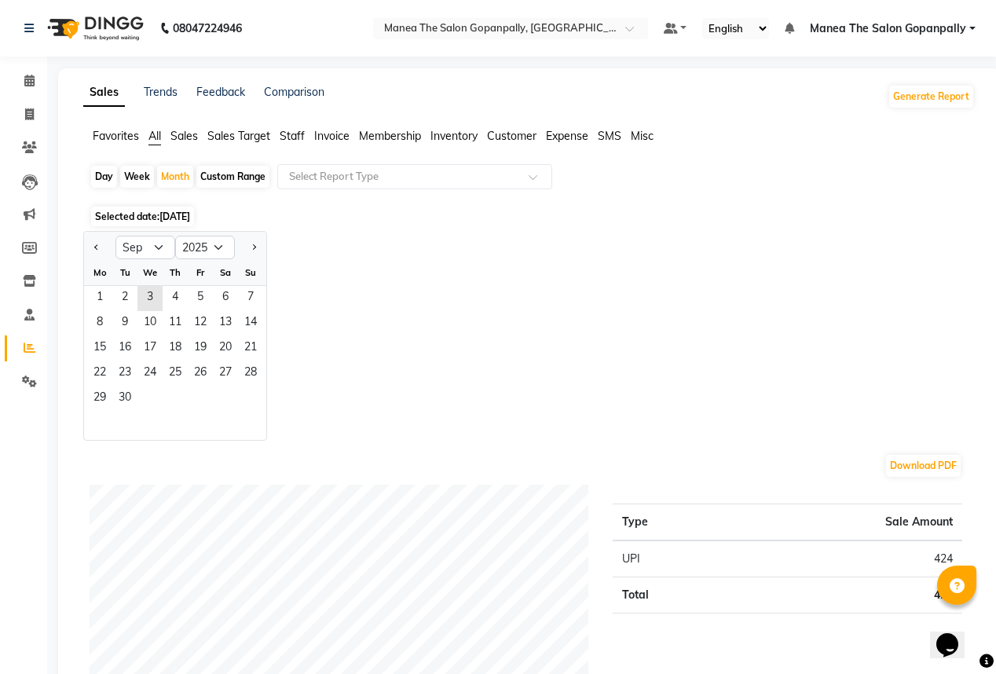
select select "2025"
